Goal: Information Seeking & Learning: Learn about a topic

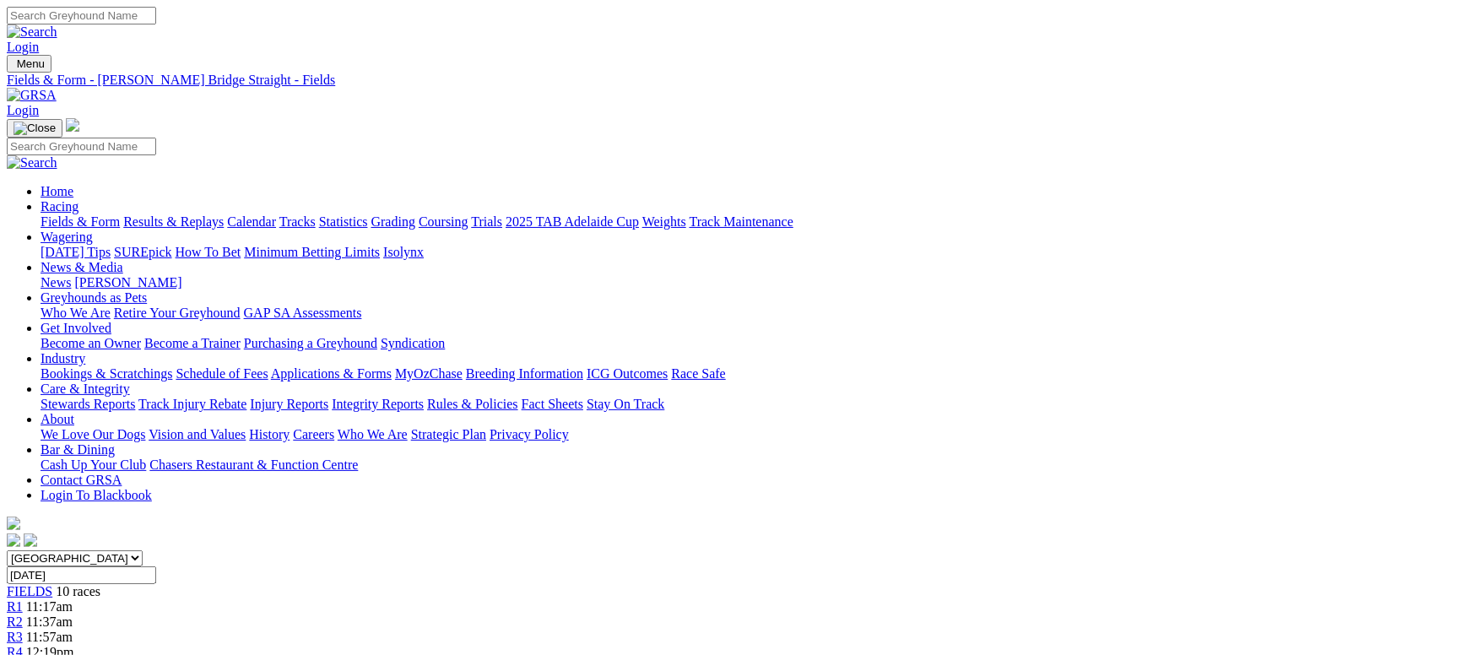
click at [120, 214] on link "Fields & Form" at bounding box center [80, 221] width 79 height 14
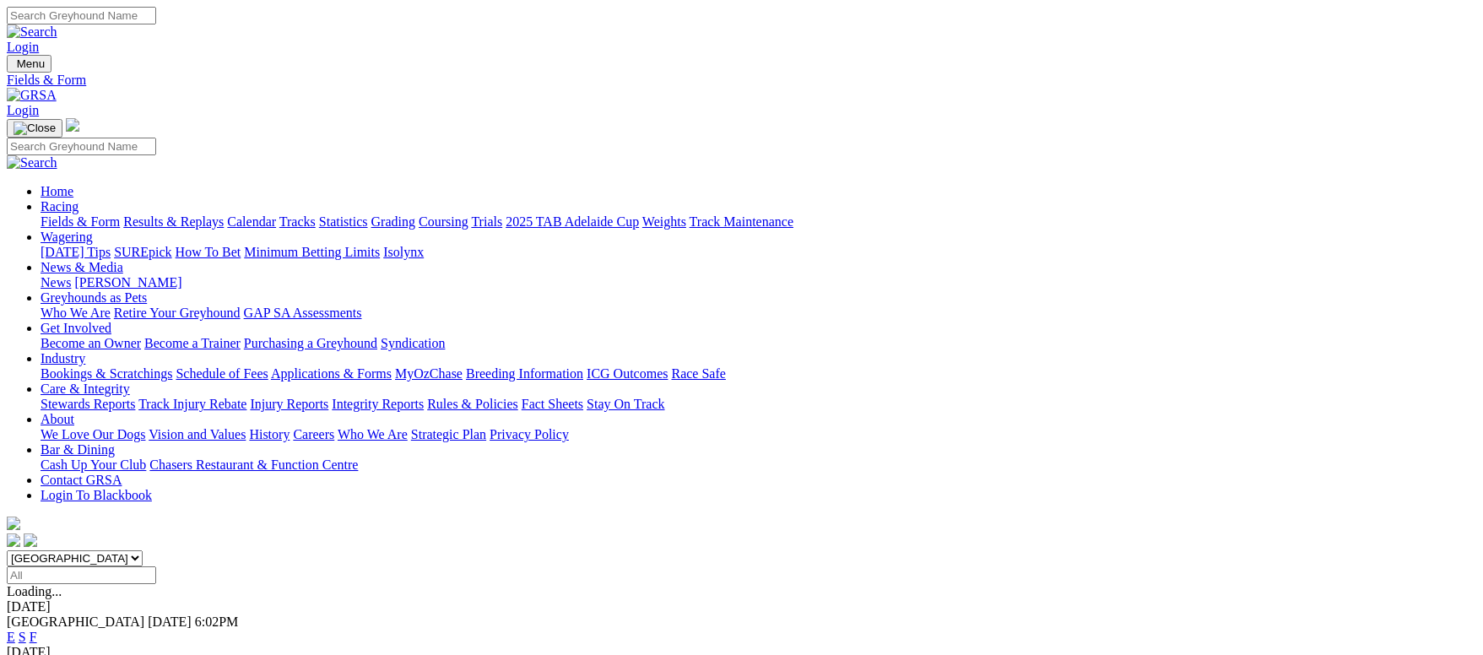
scroll to position [127, 0]
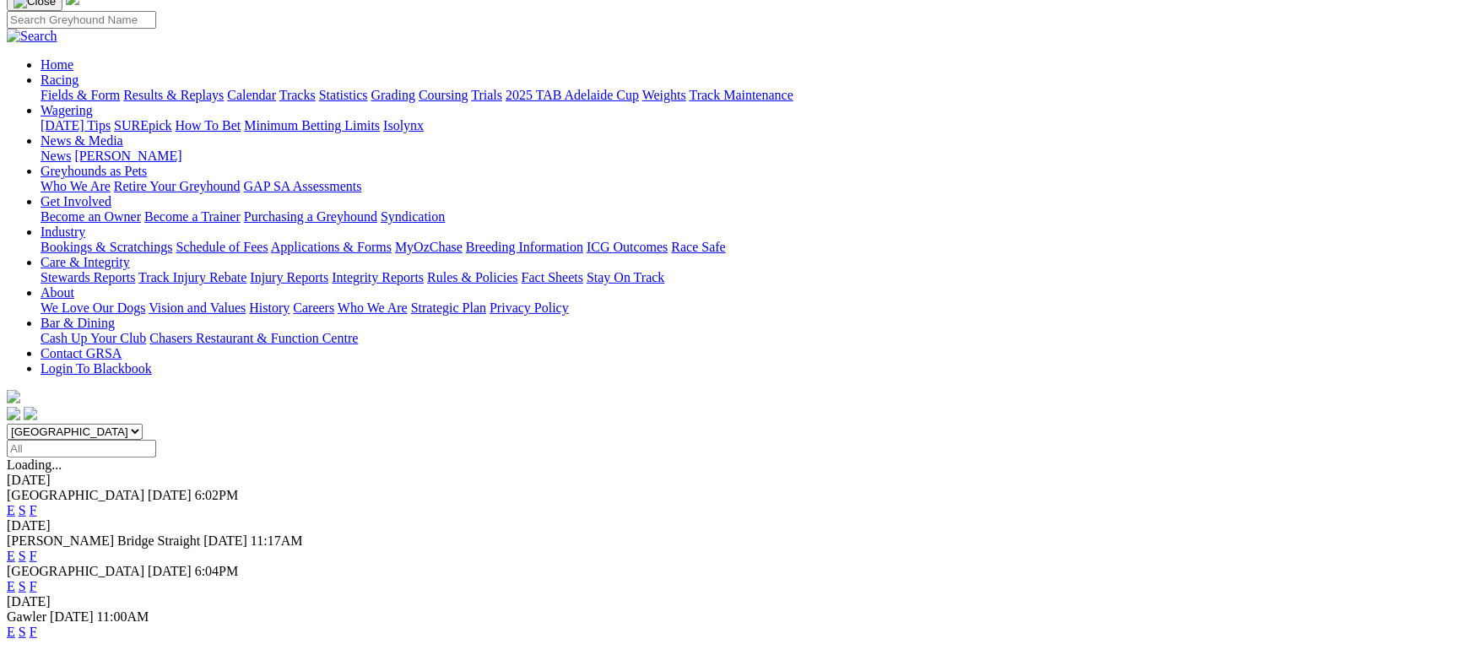
click at [37, 548] on link "F" at bounding box center [34, 555] width 8 height 14
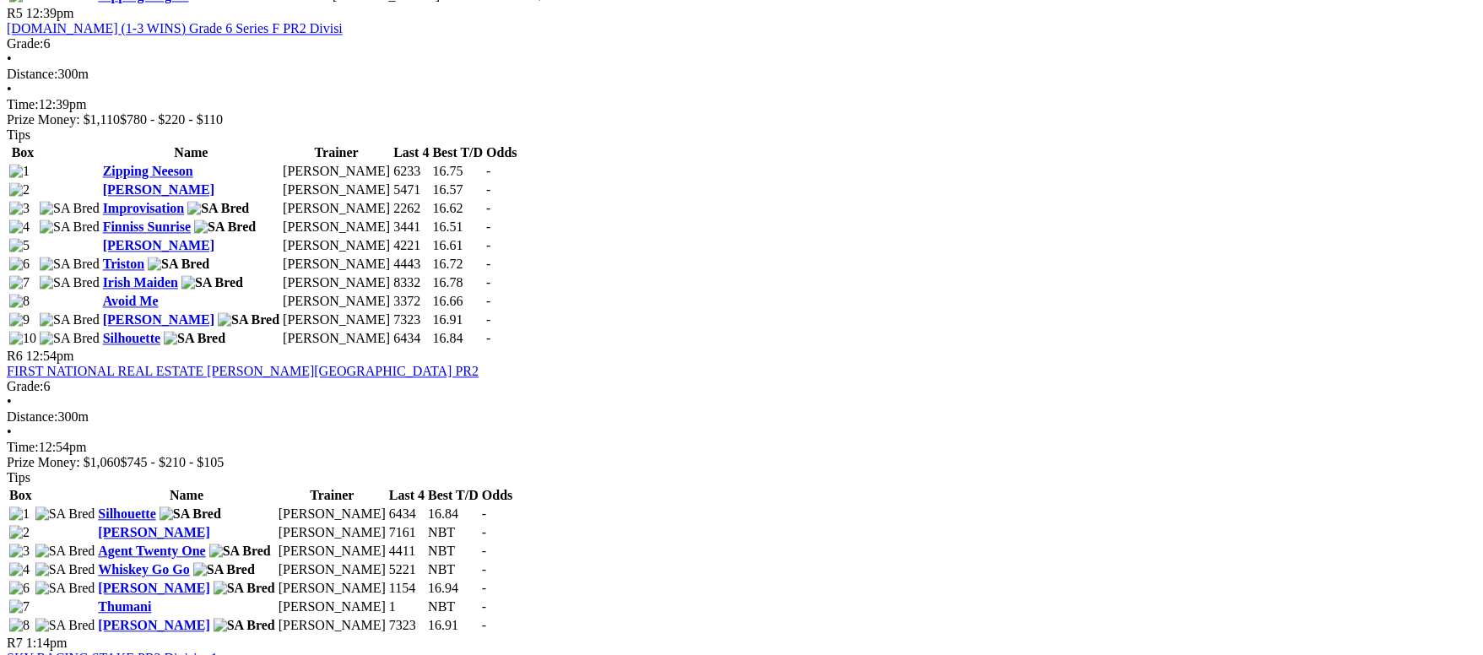
scroll to position [1898, 0]
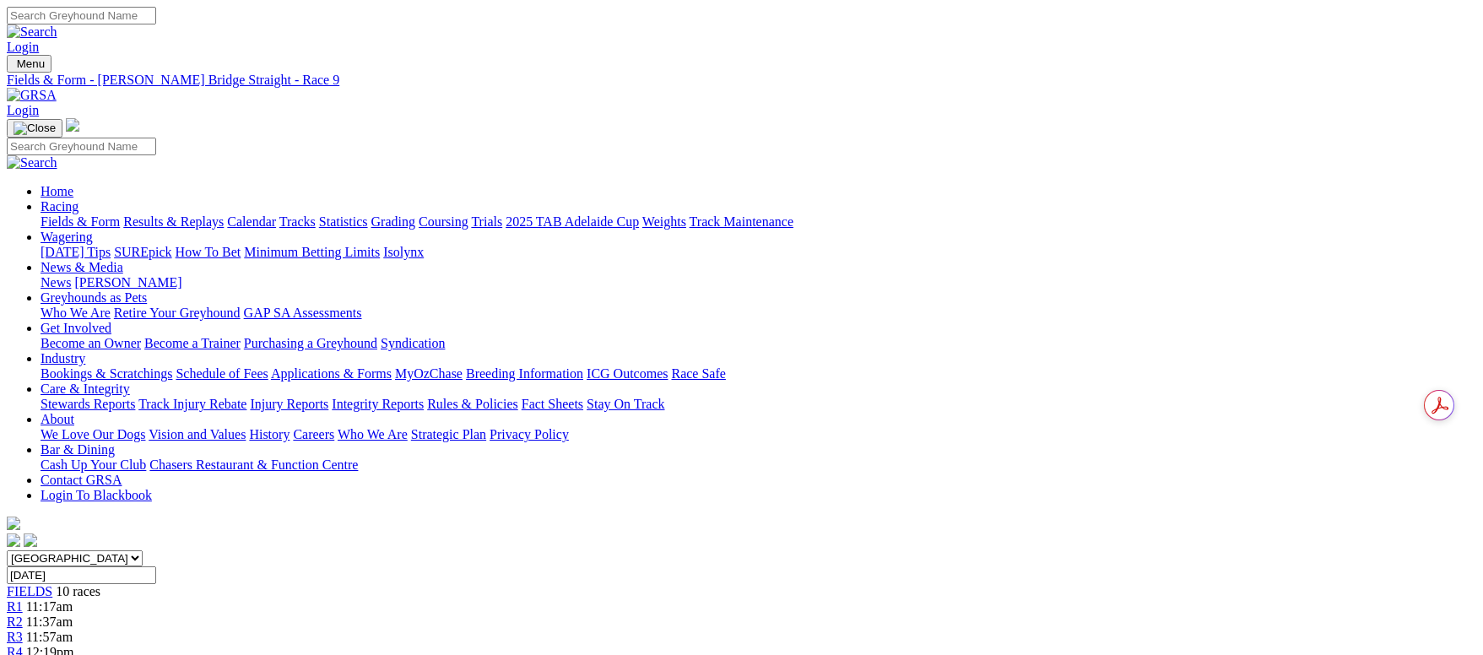
scroll to position [253, 0]
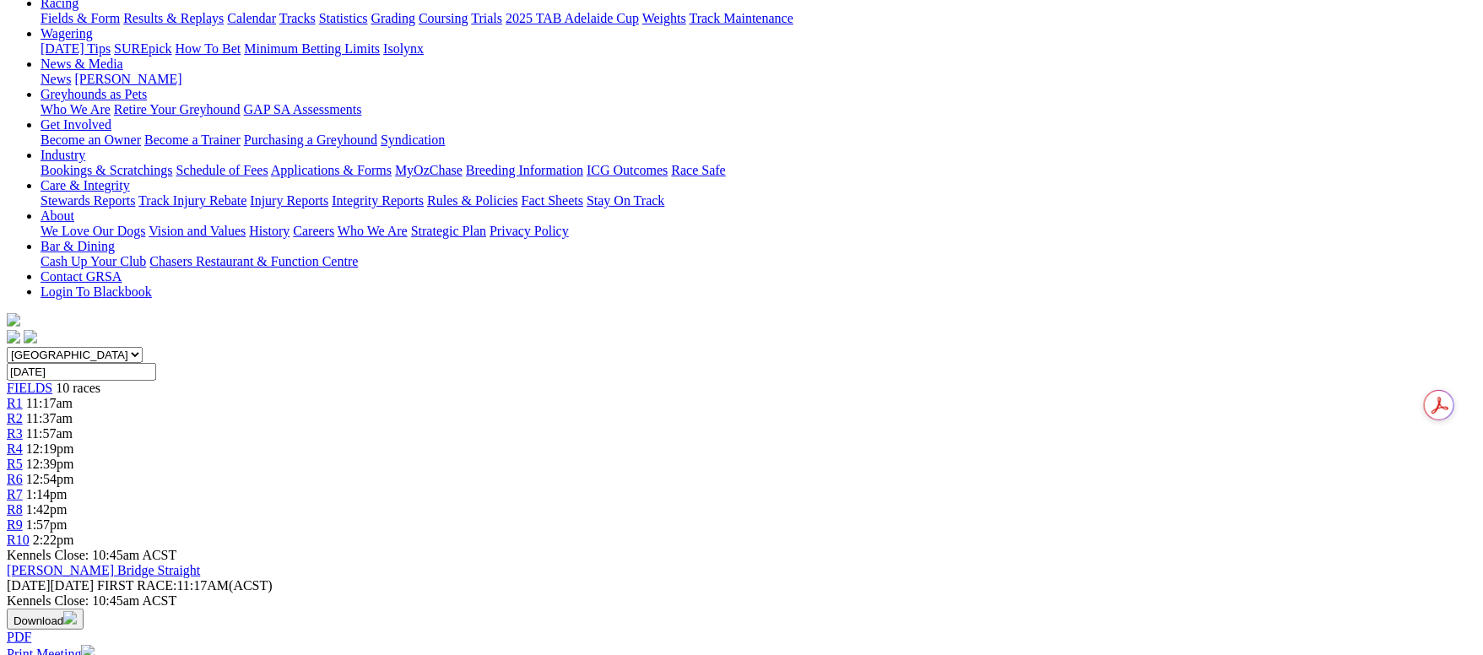
scroll to position [0, 0]
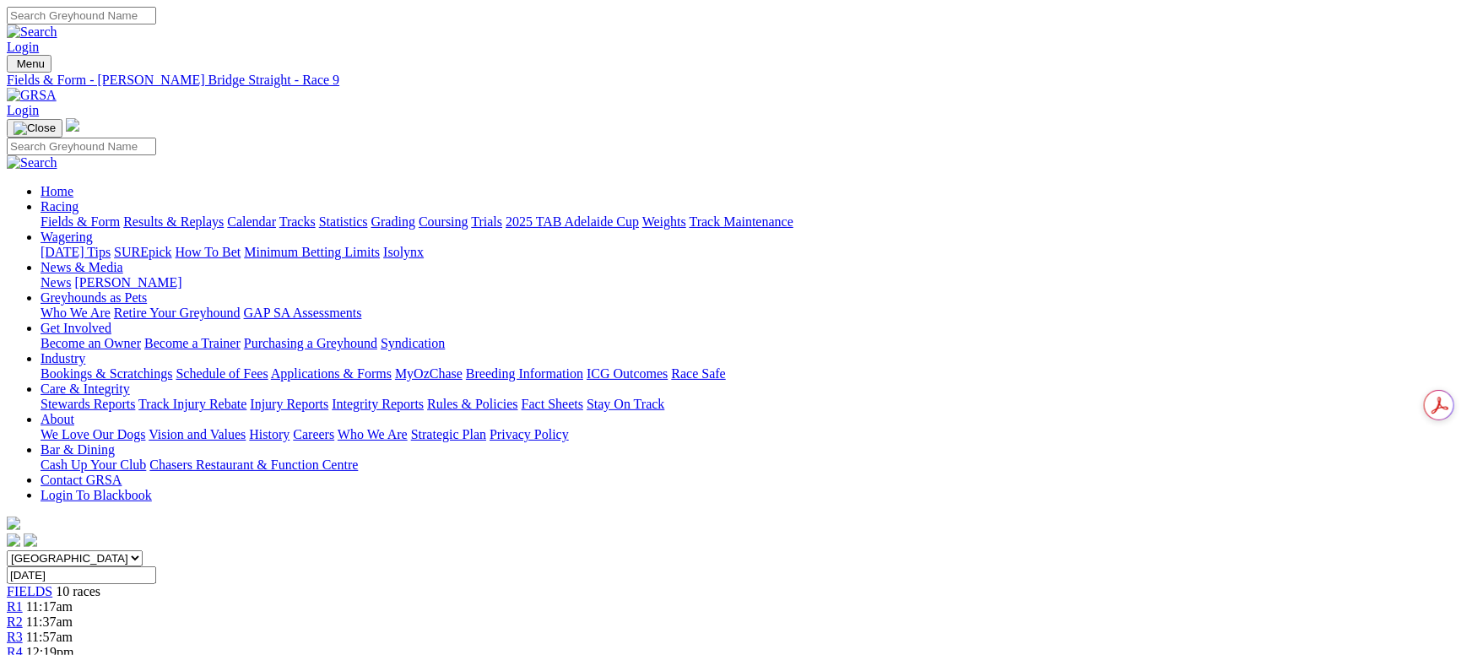
click at [88, 214] on link "Fields & Form" at bounding box center [80, 221] width 79 height 14
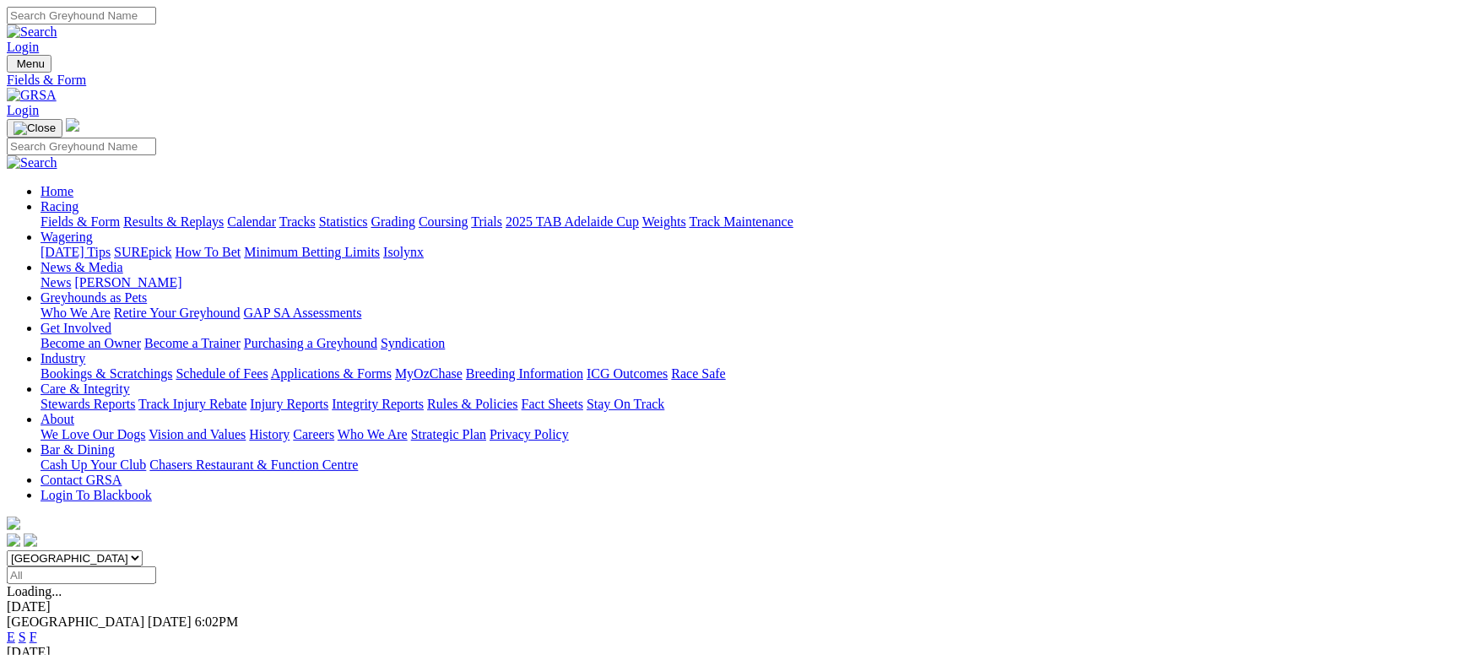
click at [120, 214] on link "Fields & Form" at bounding box center [80, 221] width 79 height 14
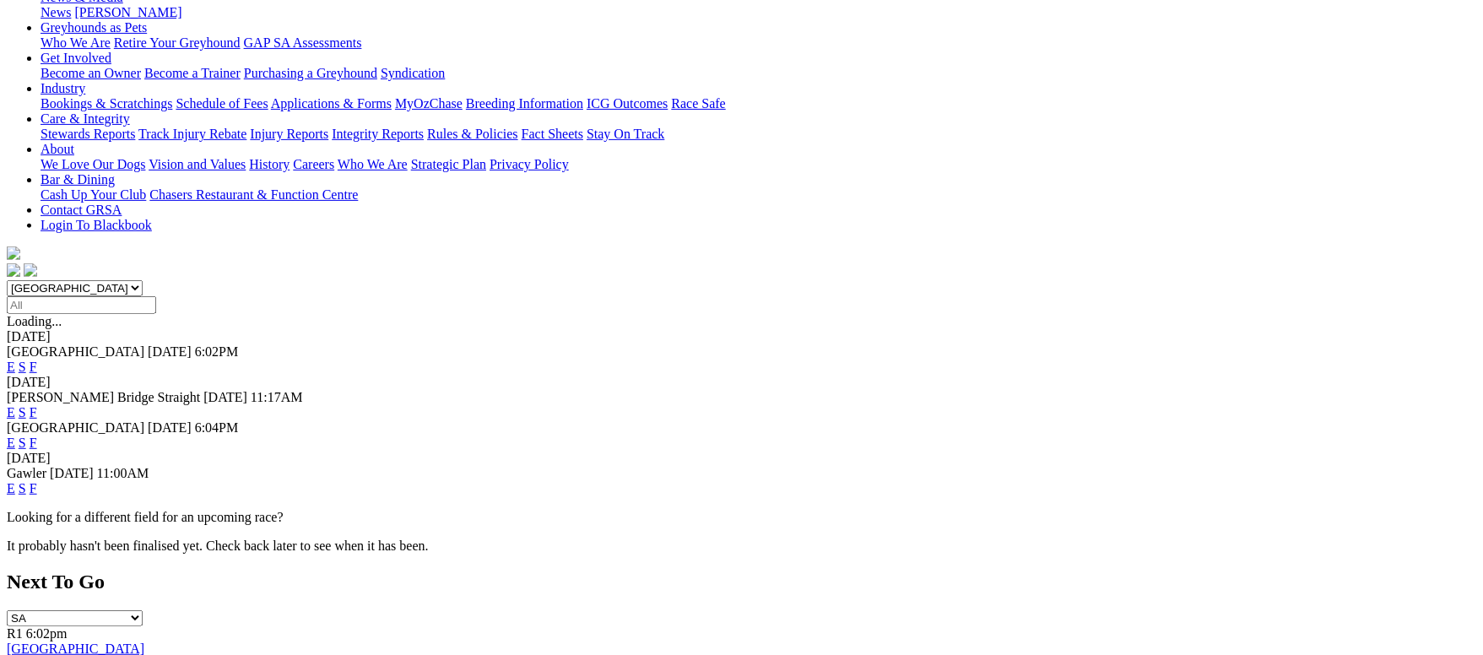
scroll to position [253, 0]
